Goal: Task Accomplishment & Management: Use online tool/utility

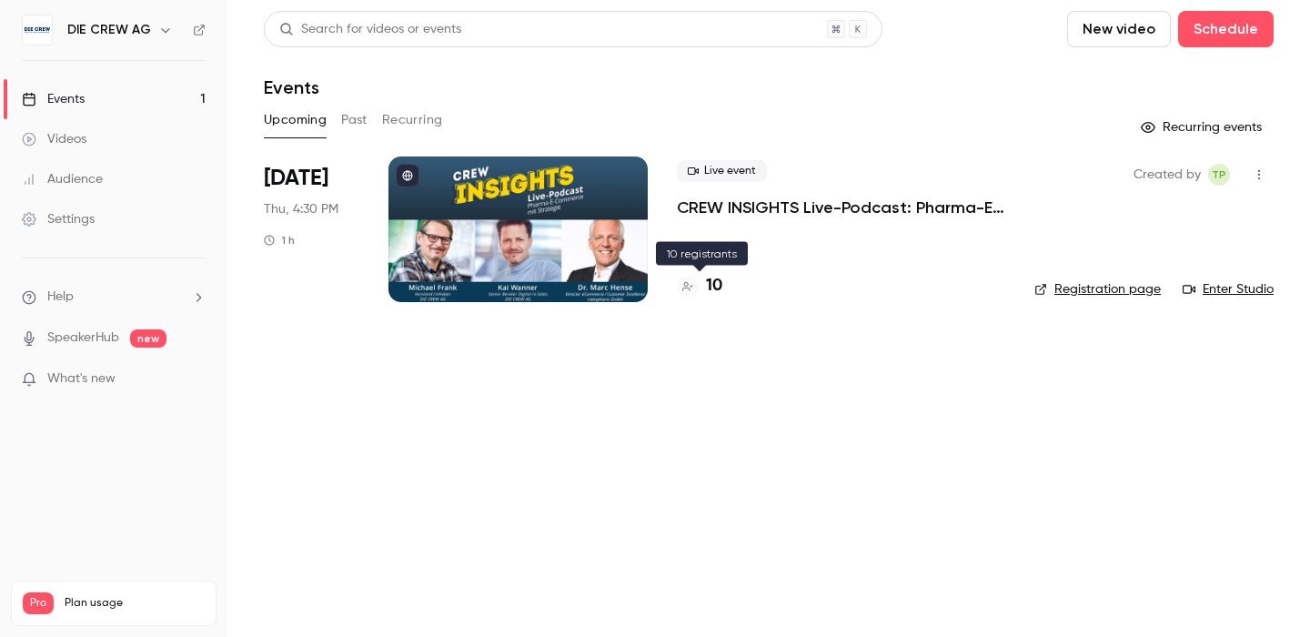
click at [707, 288] on h4 "10" at bounding box center [714, 286] width 16 height 25
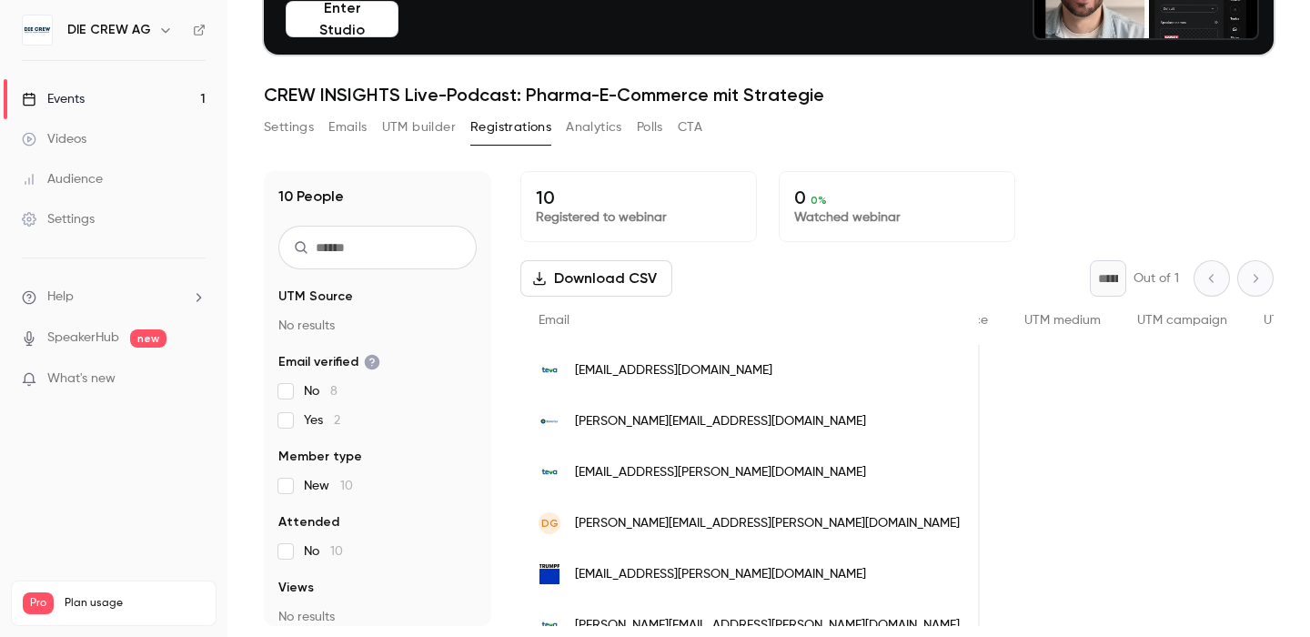
scroll to position [0, 674]
click at [426, 127] on button "UTM builder" at bounding box center [419, 127] width 74 height 29
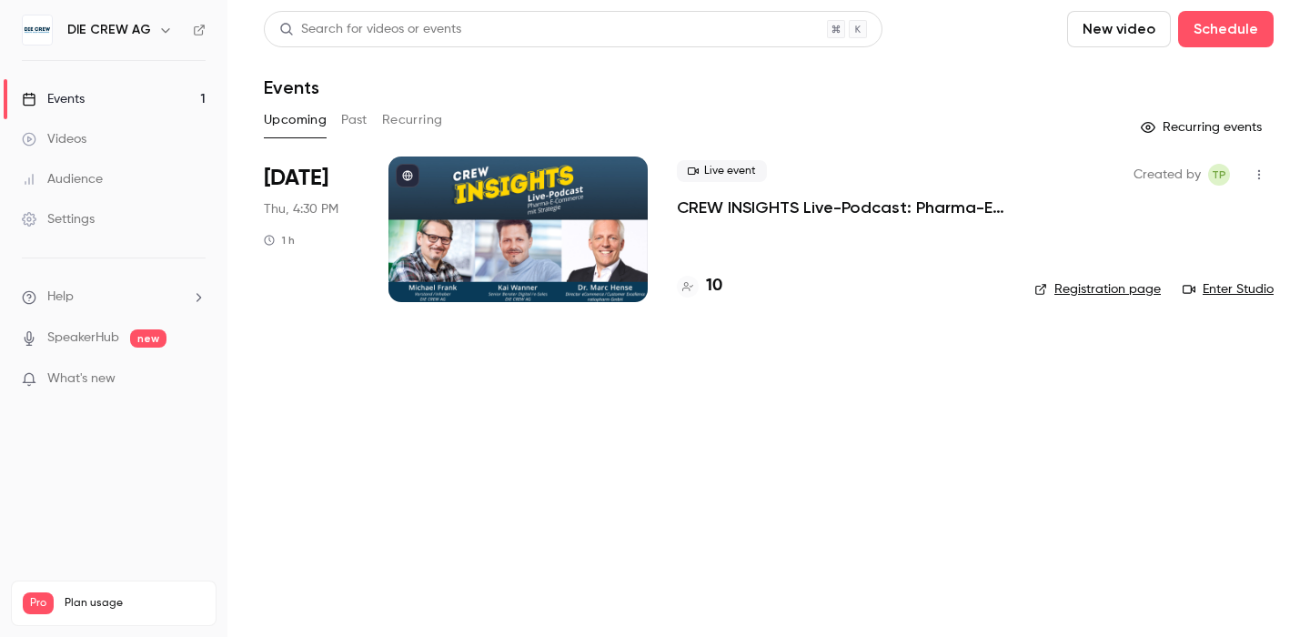
click at [1110, 288] on link "Registration page" at bounding box center [1097, 289] width 126 height 18
click at [712, 288] on h4 "10" at bounding box center [714, 286] width 16 height 25
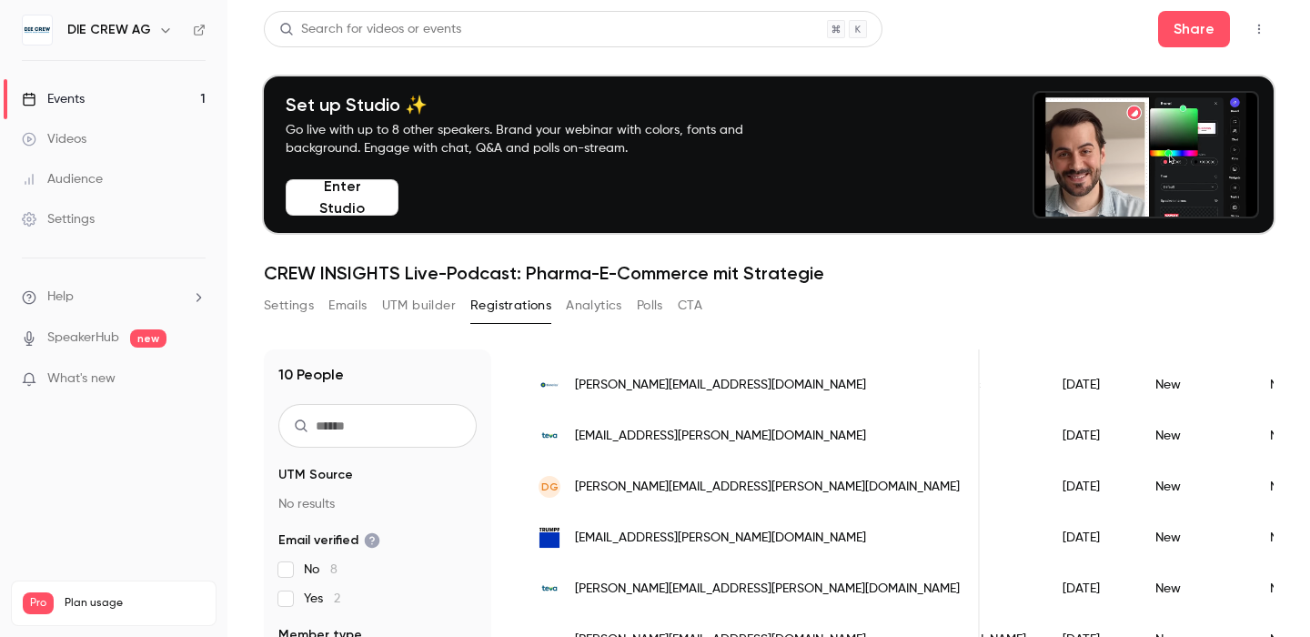
scroll to position [228, 0]
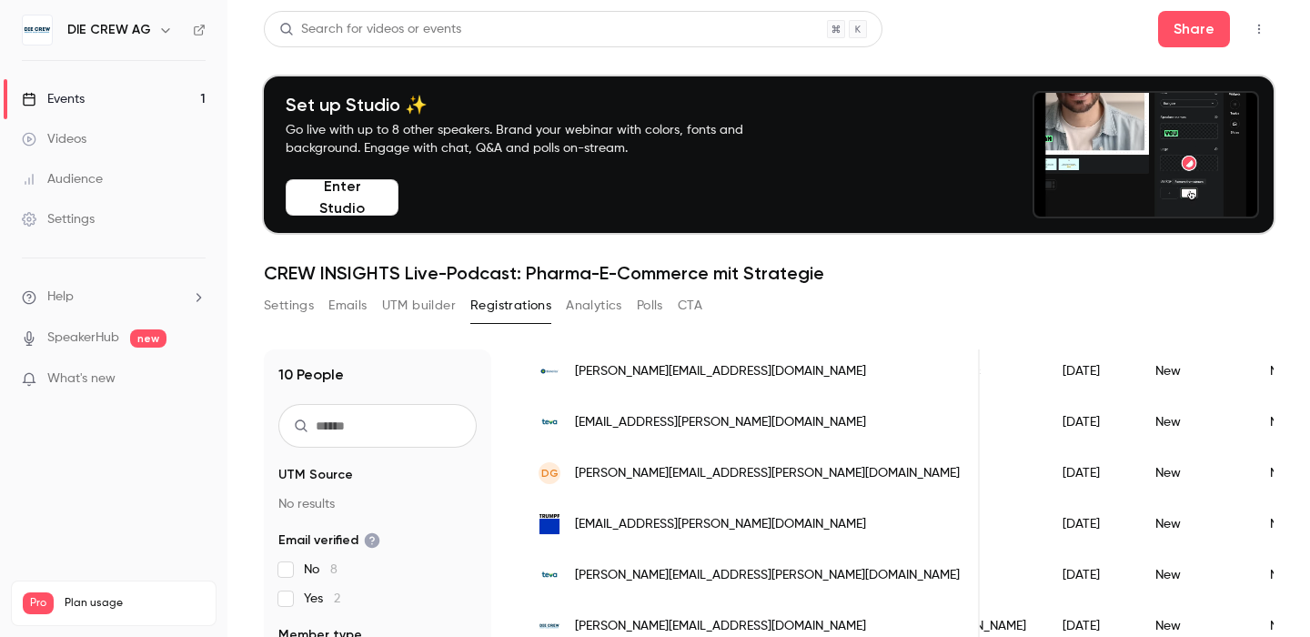
click at [422, 302] on button "UTM builder" at bounding box center [419, 305] width 74 height 29
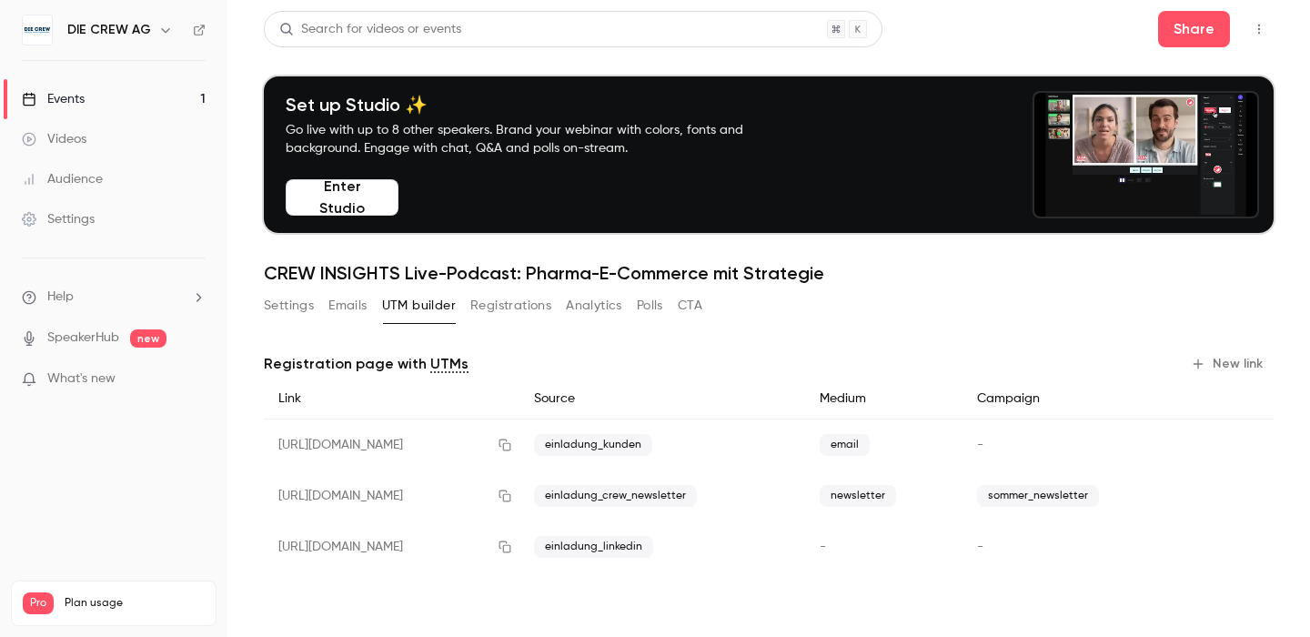
click at [518, 306] on button "Registrations" at bounding box center [510, 305] width 81 height 29
